Goal: Navigation & Orientation: Find specific page/section

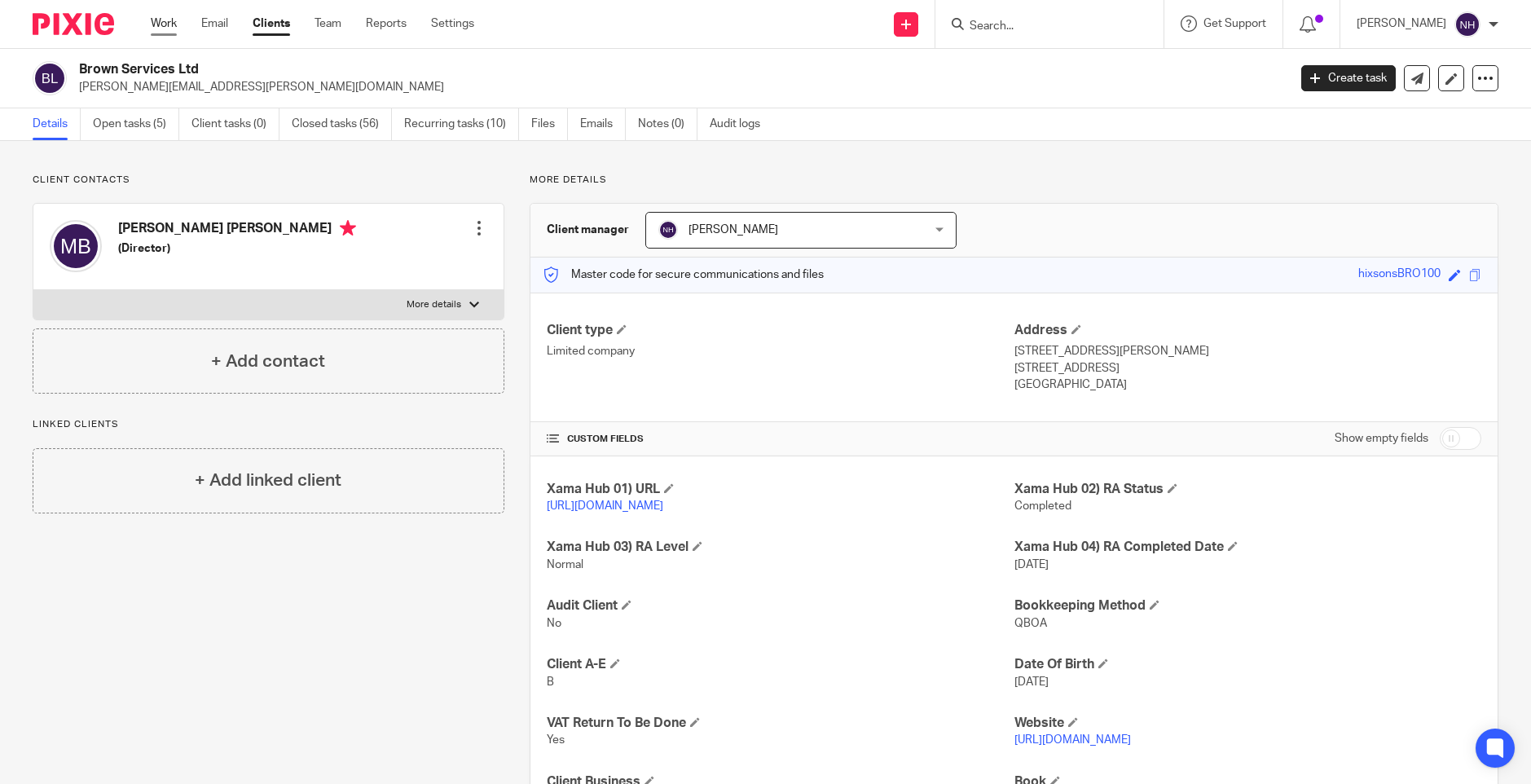
click at [159, 24] on link "Work" at bounding box center [163, 24] width 26 height 16
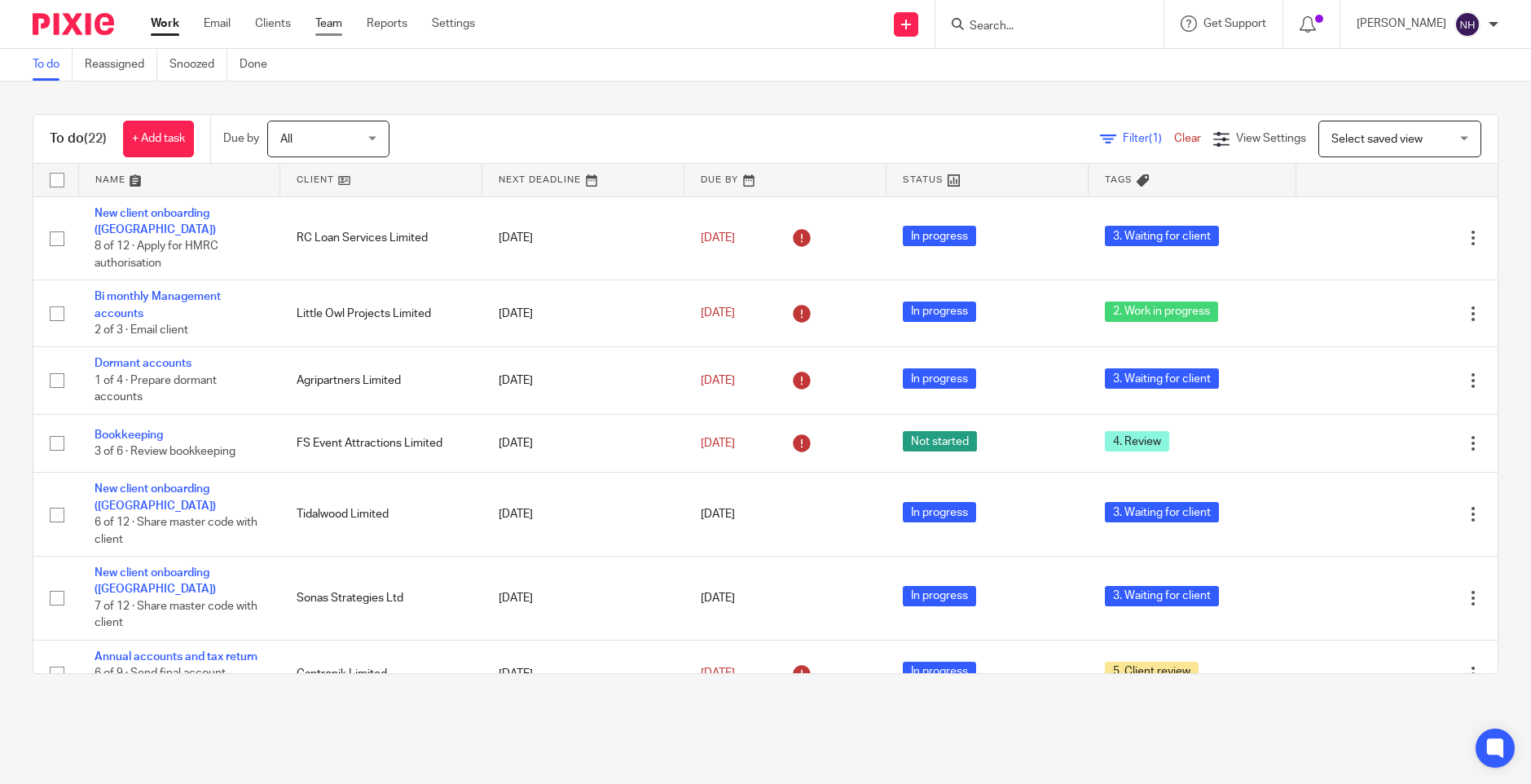
click at [330, 26] on link "Team" at bounding box center [328, 24] width 27 height 16
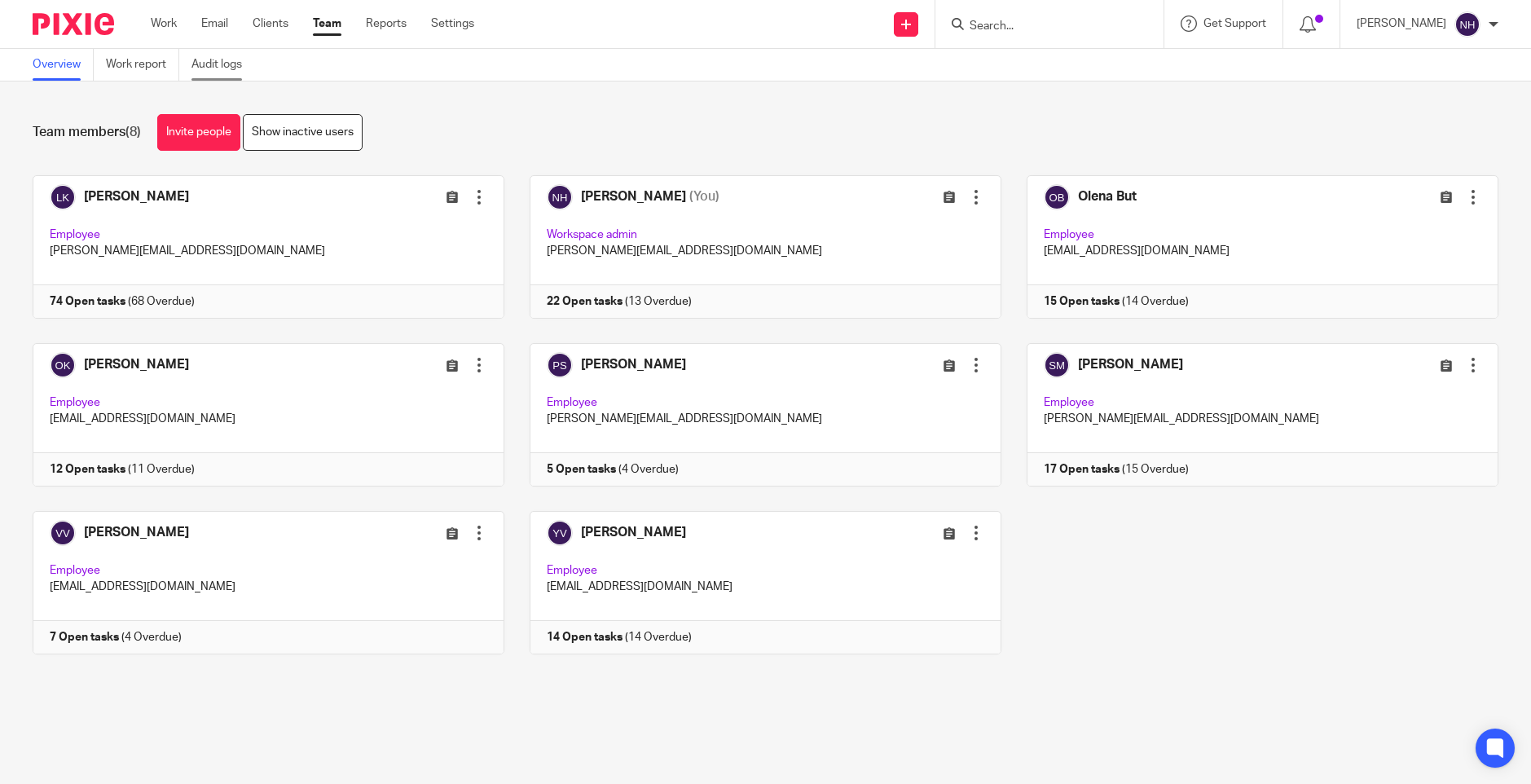
click at [236, 66] on link "Audit logs" at bounding box center [222, 65] width 63 height 32
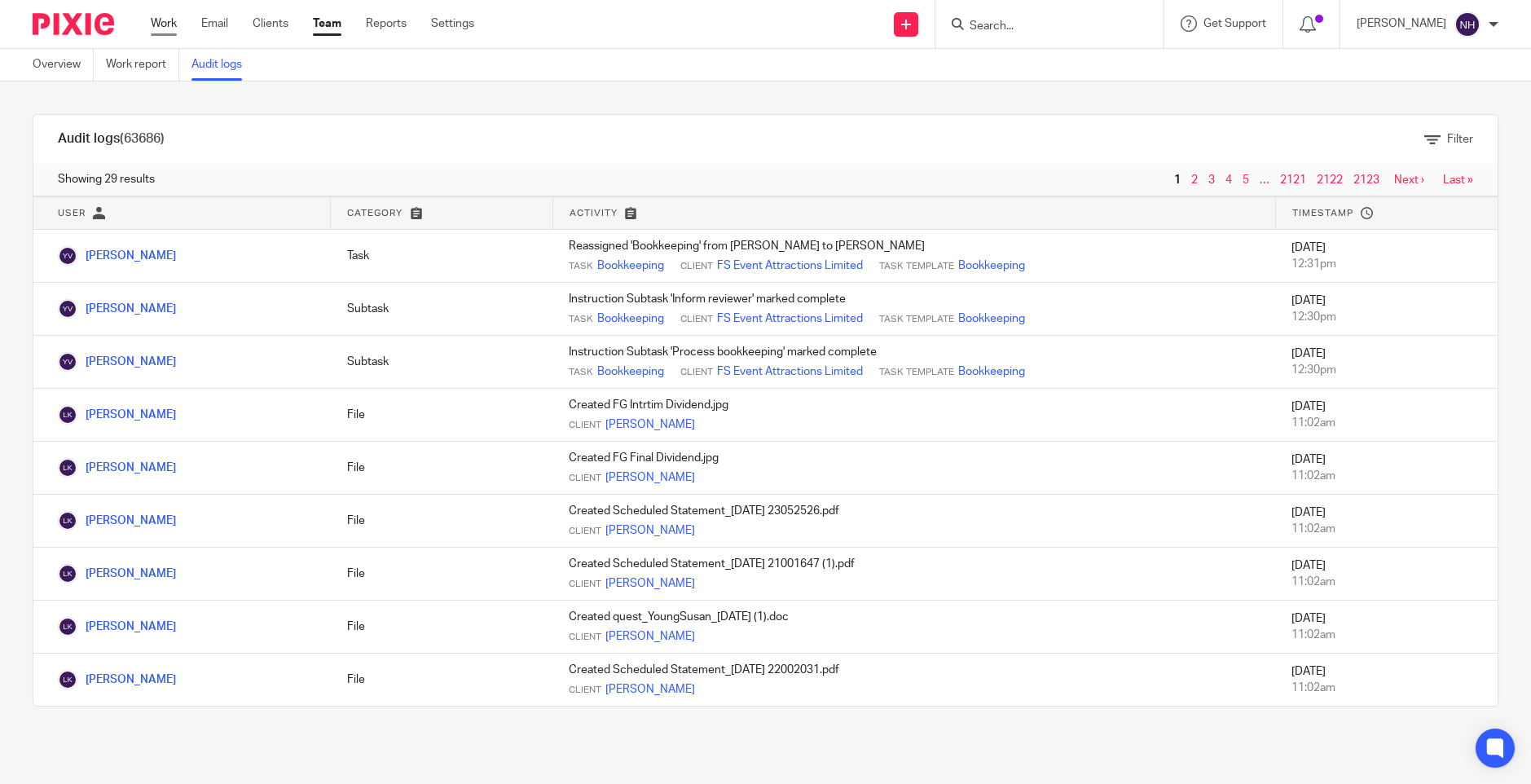
click at [169, 26] on link "Work" at bounding box center [163, 24] width 26 height 16
